Goal: Task Accomplishment & Management: Manage account settings

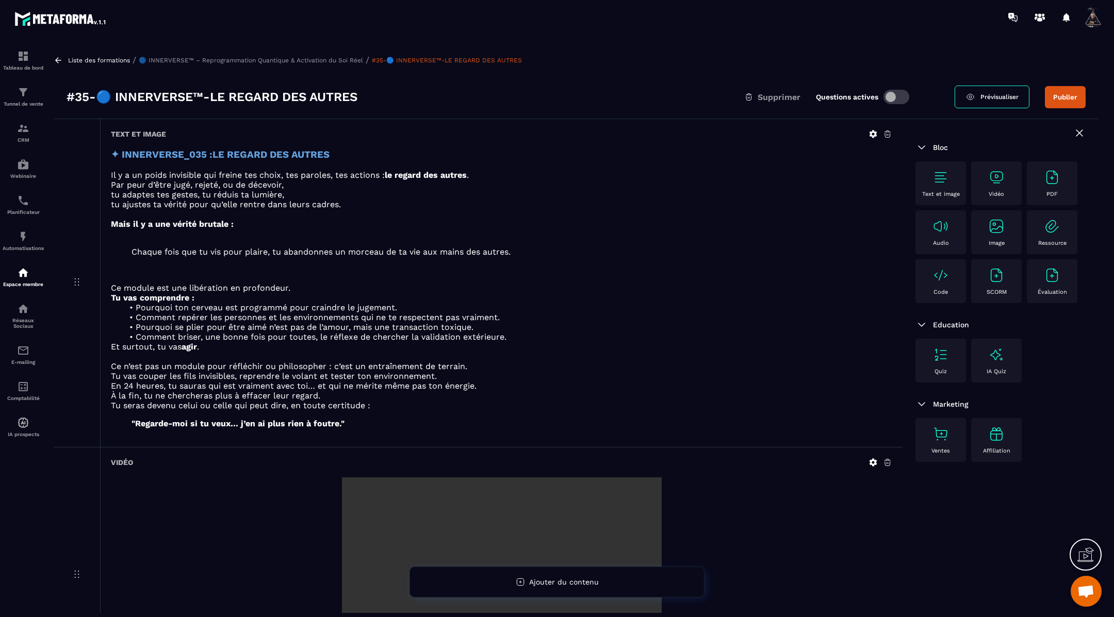
click at [1064, 95] on button "Publier" at bounding box center [1065, 97] width 41 height 22
click at [57, 61] on icon at bounding box center [58, 60] width 6 height 6
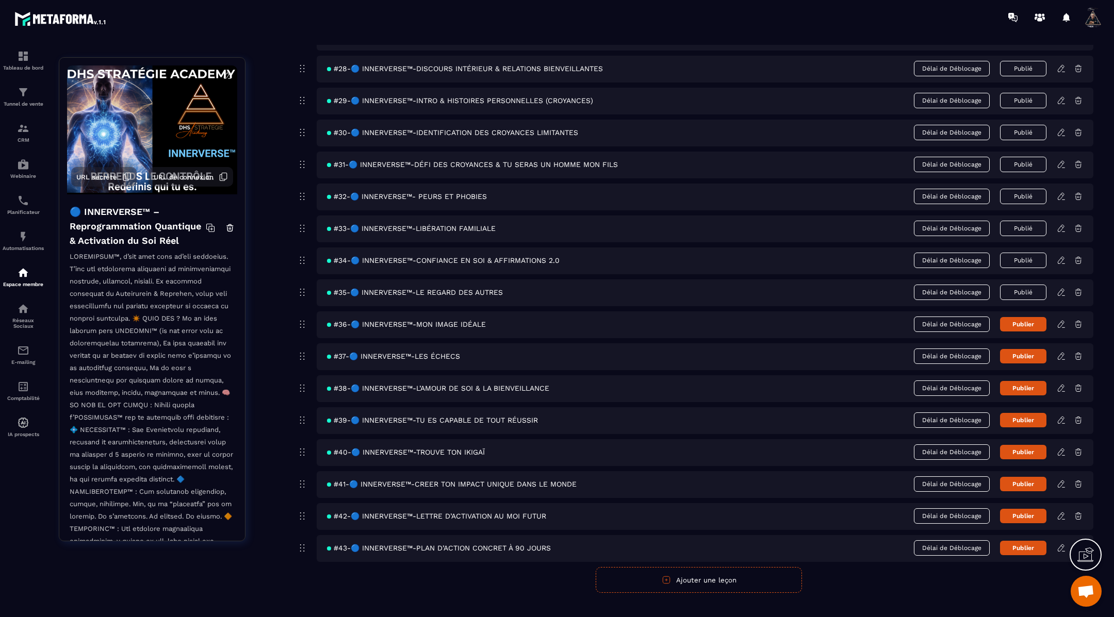
scroll to position [974, 0]
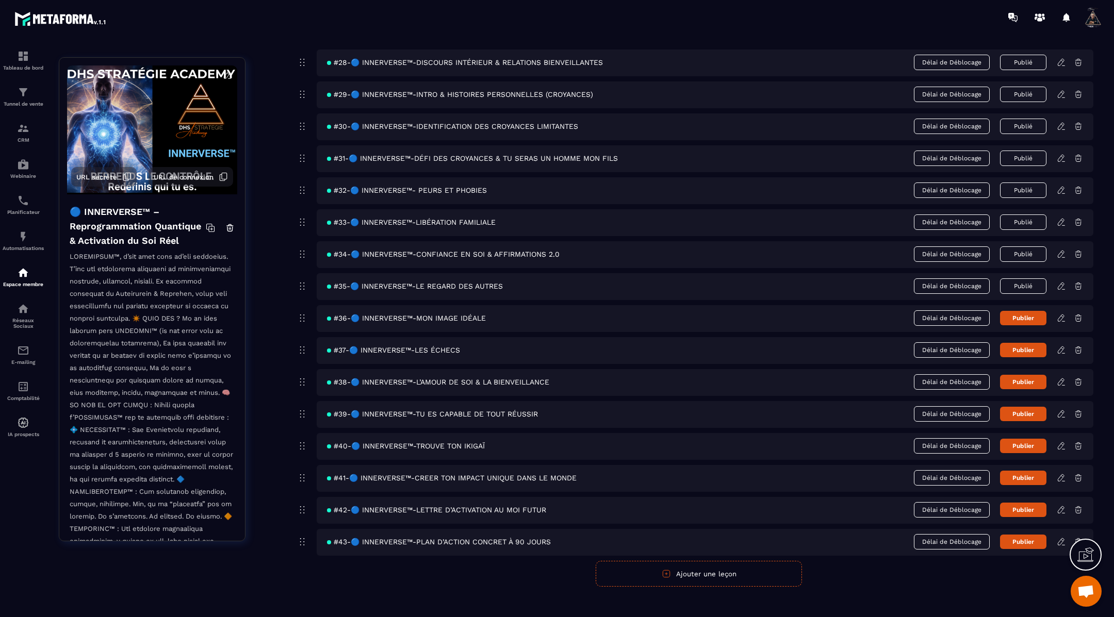
click at [1061, 346] on icon at bounding box center [1061, 350] width 9 height 9
